Goal: Task Accomplishment & Management: Complete application form

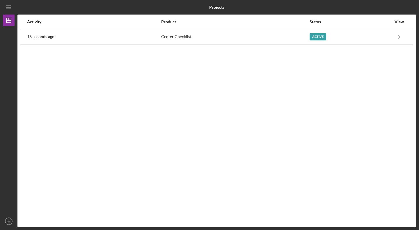
click at [244, 50] on div "Activity Product Status View 16 seconds ago Center Checklist Active Icon/Naviga…" at bounding box center [216, 121] width 398 height 212
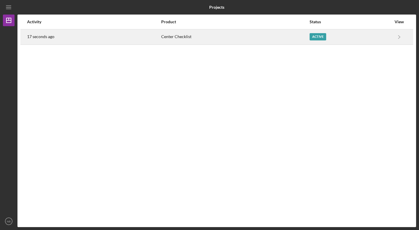
click at [240, 34] on div "Center Checklist" at bounding box center [234, 37] width 147 height 15
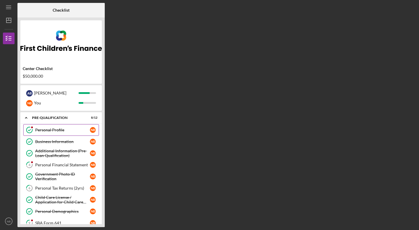
click at [64, 133] on link "Personal Profile Personal Profile N B" at bounding box center [61, 130] width 76 height 12
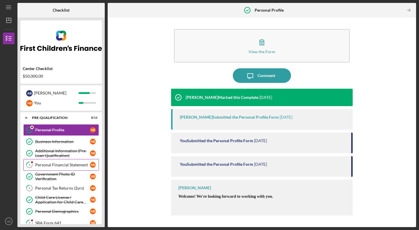
click at [62, 160] on link "4 Personal Financial Statement N B" at bounding box center [61, 165] width 76 height 12
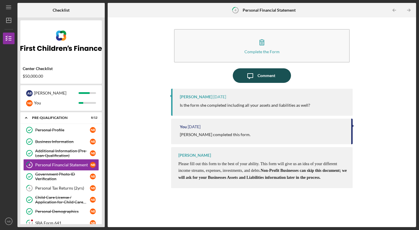
click at [265, 74] on div "Comment" at bounding box center [266, 75] width 18 height 15
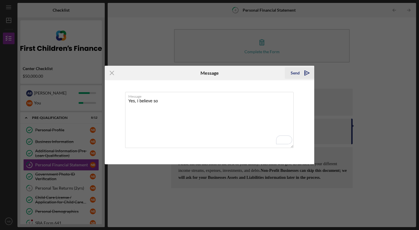
type textarea "Yes, I believe so"
click at [298, 74] on div "Send" at bounding box center [294, 73] width 9 height 12
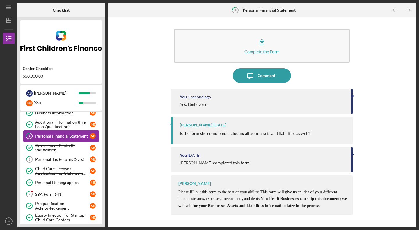
scroll to position [51, 0]
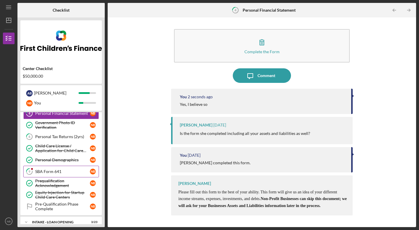
click at [59, 167] on link "9 SBA Form 641 N B" at bounding box center [61, 172] width 76 height 12
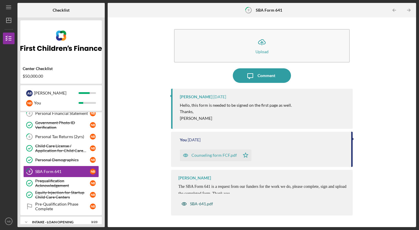
click at [204, 203] on div "SBA-641.pdf" at bounding box center [201, 203] width 23 height 5
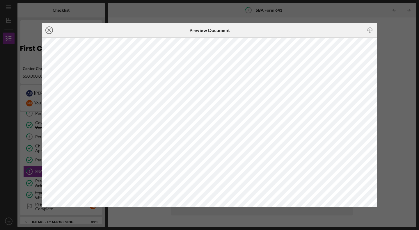
click at [46, 31] on circle at bounding box center [49, 30] width 7 height 7
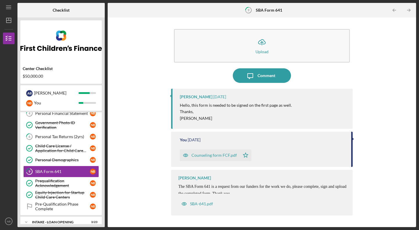
click at [212, 154] on div "Counseling form FCF.pdf" at bounding box center [213, 155] width 45 height 5
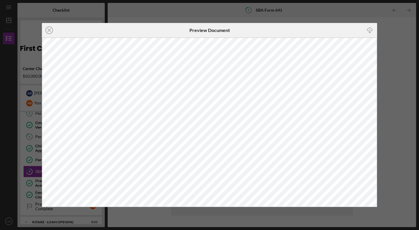
click at [50, 30] on icon "Icon/Close" at bounding box center [49, 30] width 15 height 15
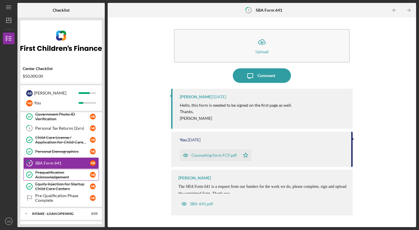
scroll to position [60, 0]
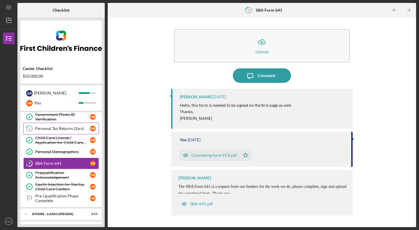
click at [71, 130] on div "Personal Tax Returns (2yrs)" at bounding box center [62, 128] width 55 height 5
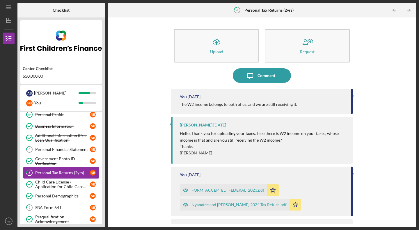
scroll to position [15, 0]
